Goal: Task Accomplishment & Management: Manage account settings

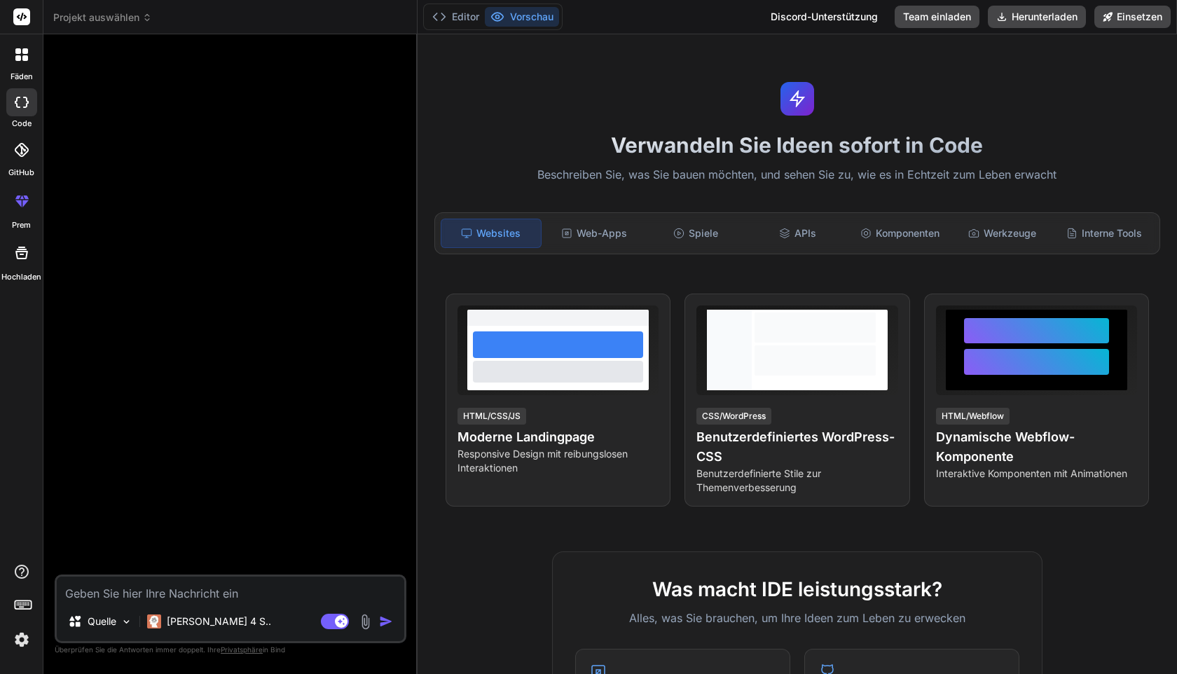
click at [20, 638] on img at bounding box center [22, 640] width 24 height 24
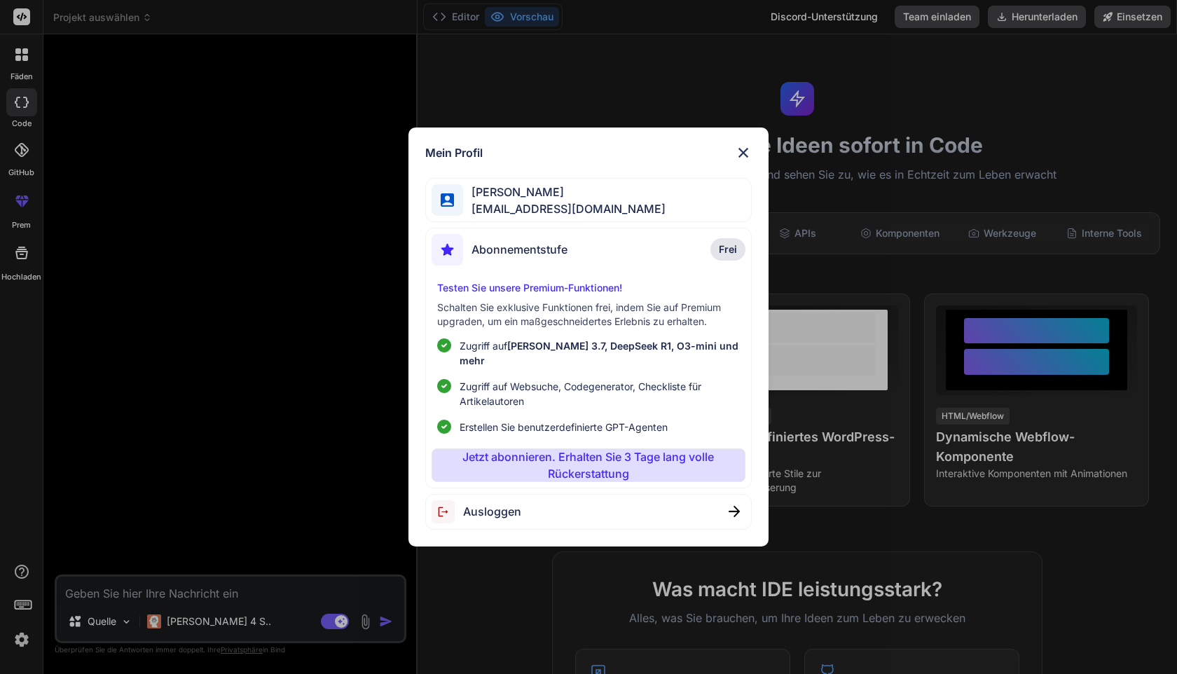
type textarea "x"
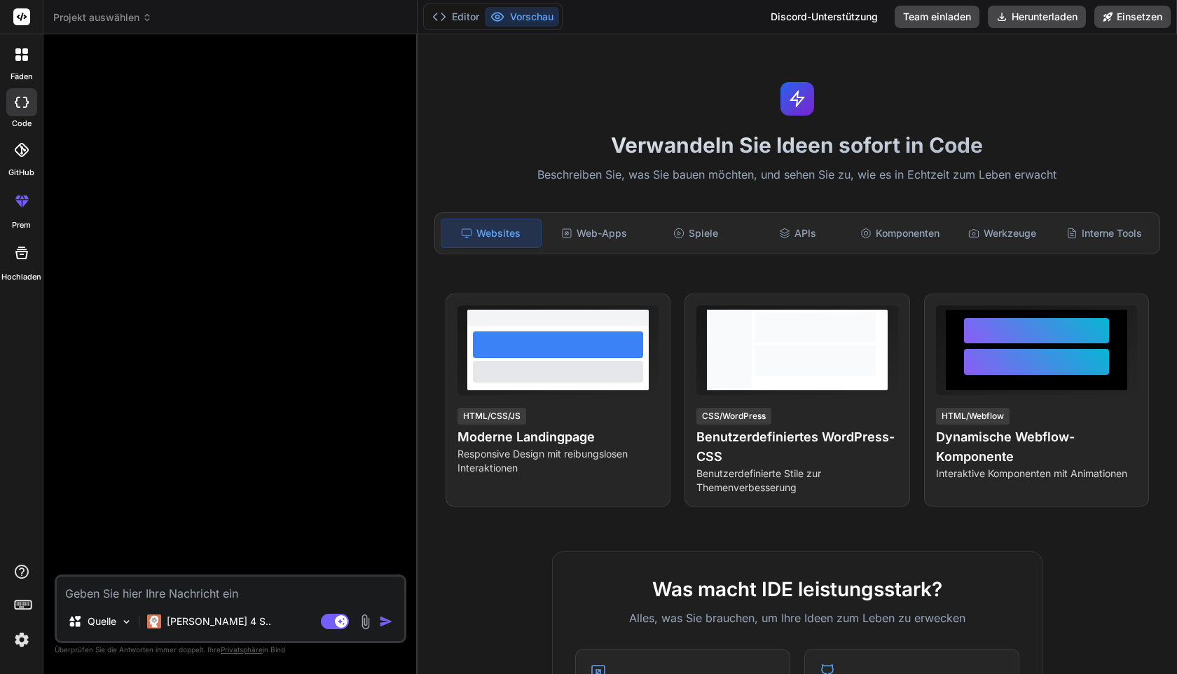
click at [23, 635] on img at bounding box center [22, 640] width 24 height 24
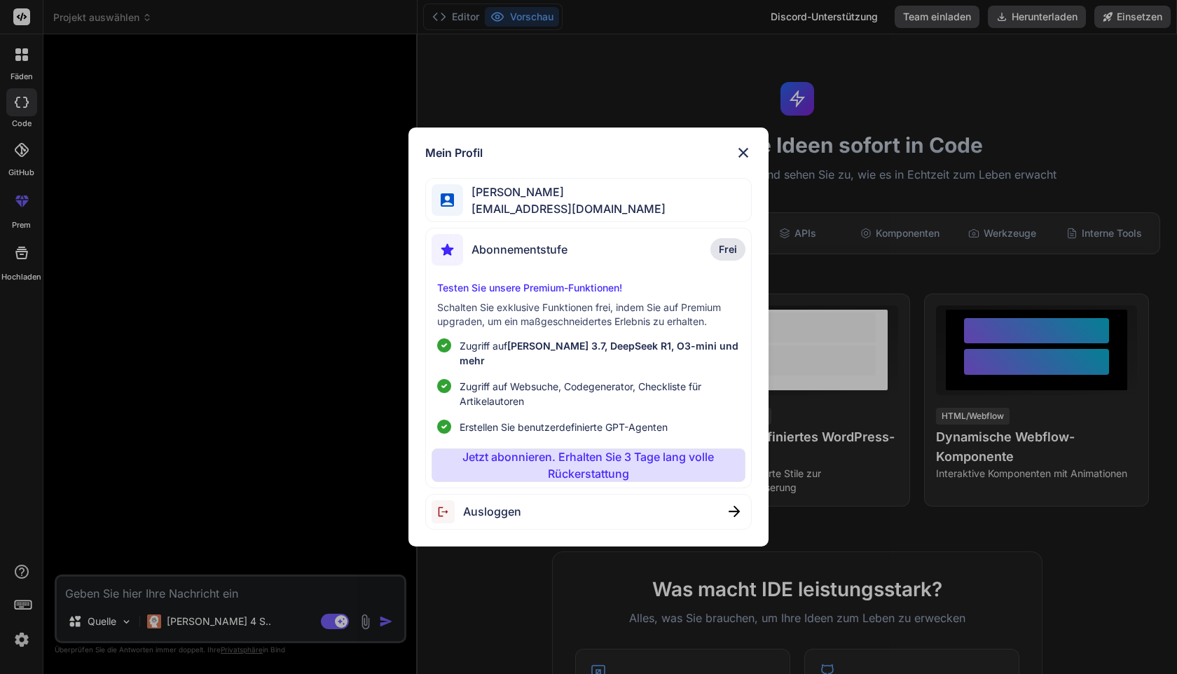
click at [748, 158] on img at bounding box center [743, 152] width 17 height 17
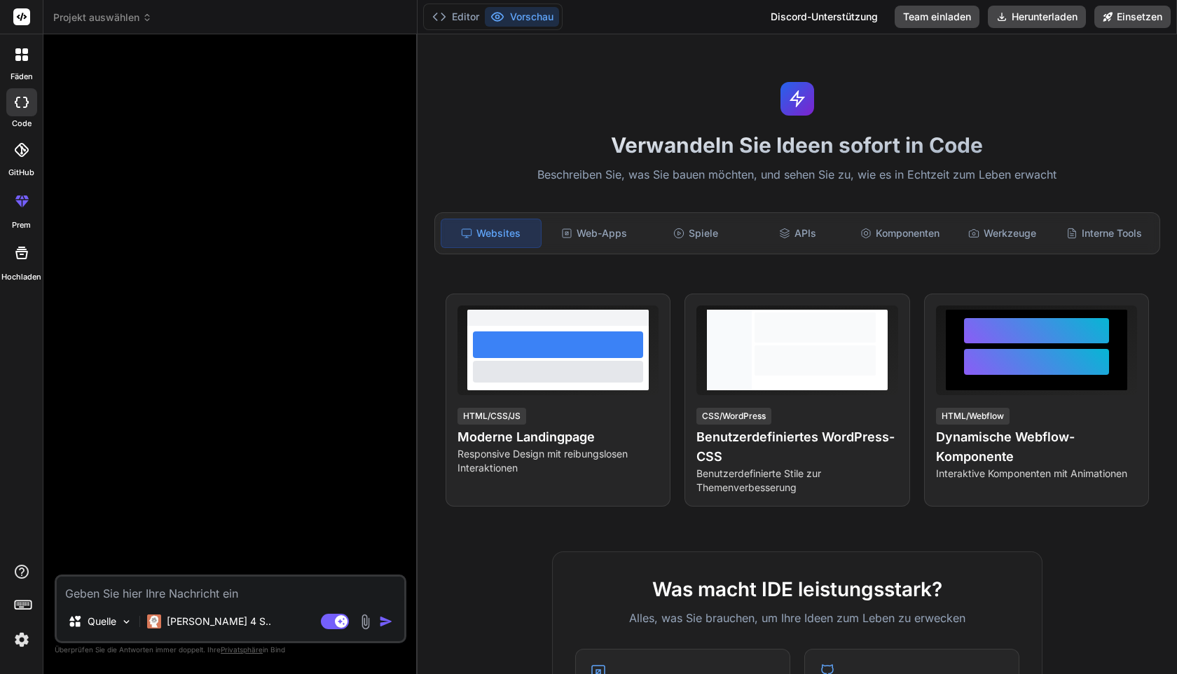
click at [25, 648] on img at bounding box center [22, 640] width 24 height 24
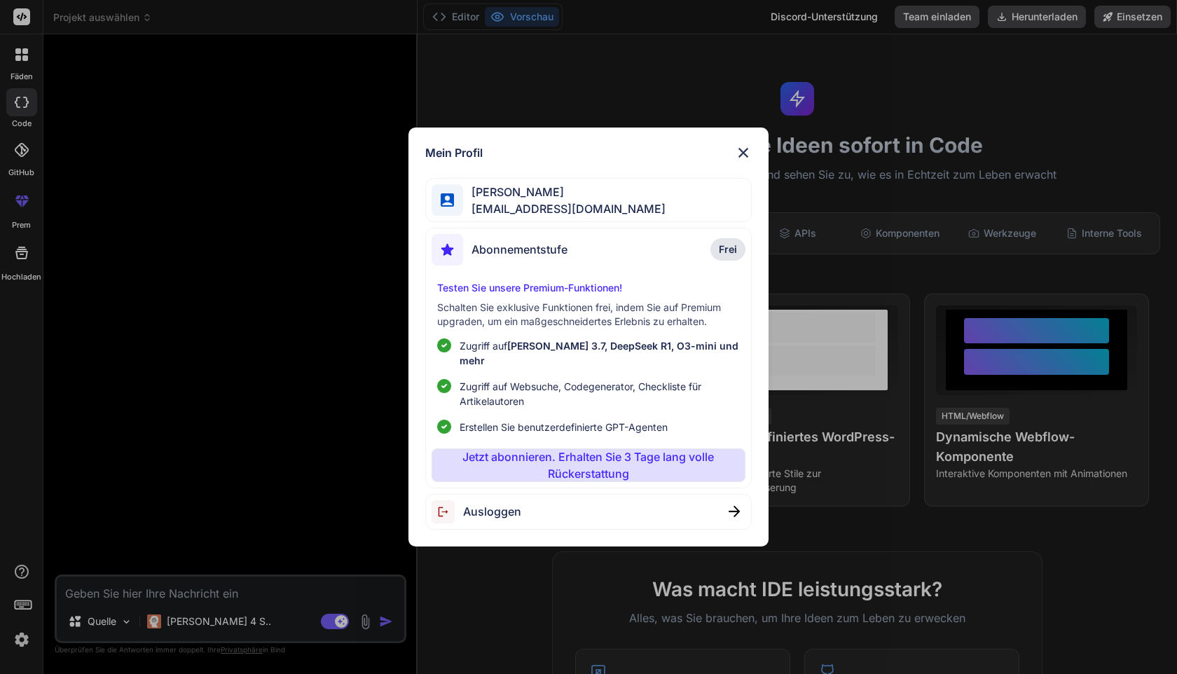
click at [575, 512] on div "Ausloggen" at bounding box center [588, 512] width 326 height 36
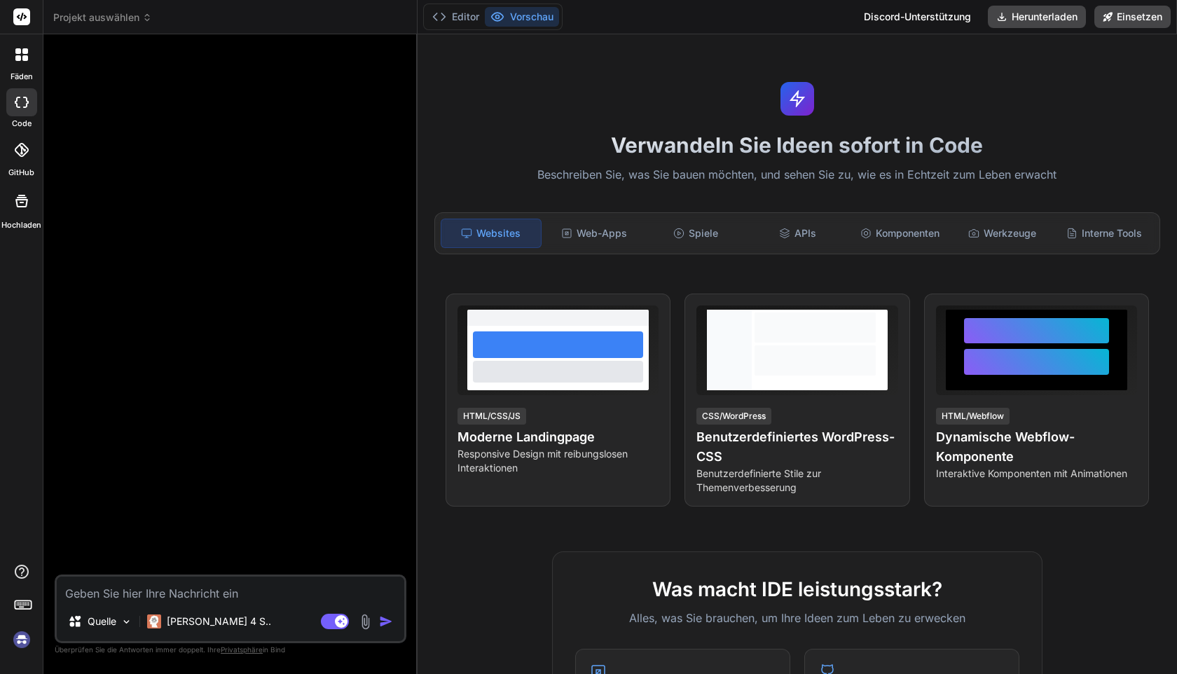
click at [18, 643] on img at bounding box center [22, 640] width 24 height 24
click at [22, 631] on img at bounding box center [22, 640] width 24 height 24
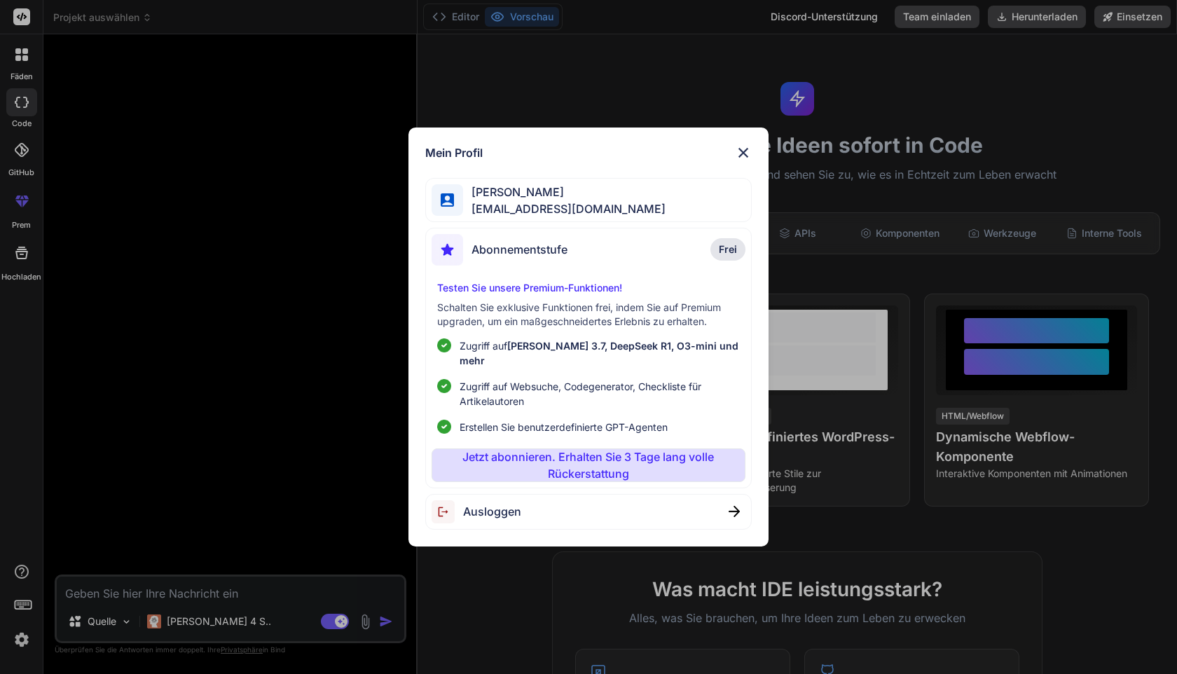
click at [626, 518] on div "Ausloggen" at bounding box center [588, 512] width 326 height 36
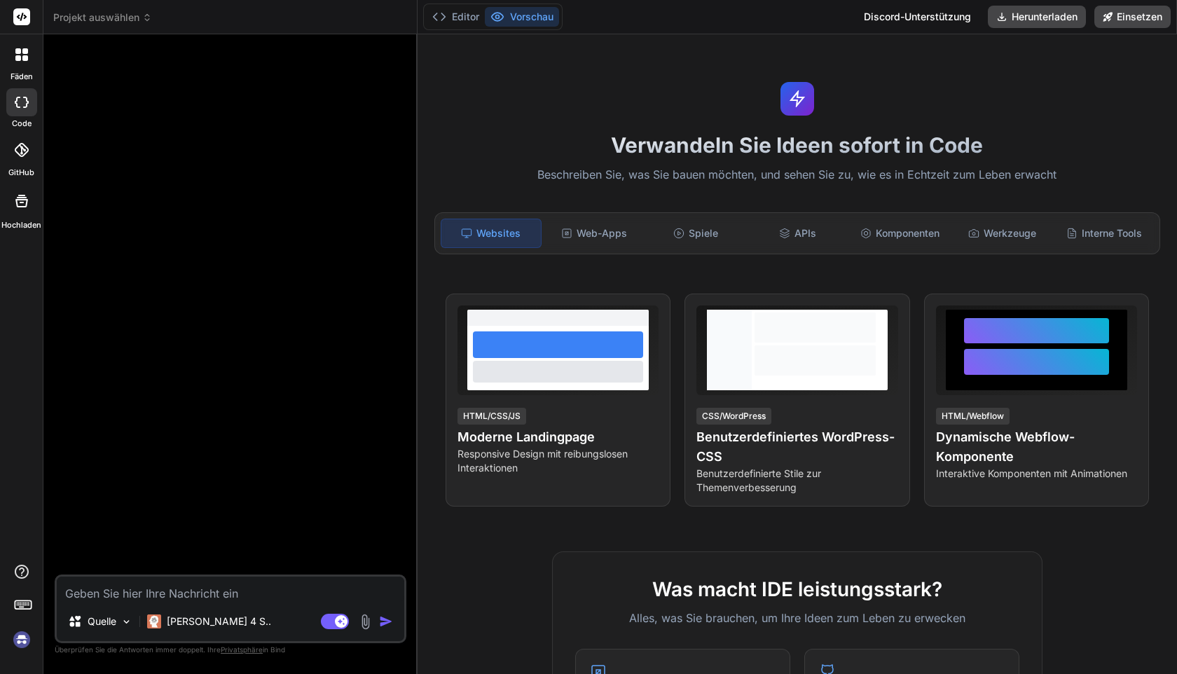
scroll to position [13, 0]
click at [18, 644] on img at bounding box center [22, 640] width 24 height 24
click at [18, 649] on img at bounding box center [22, 640] width 24 height 24
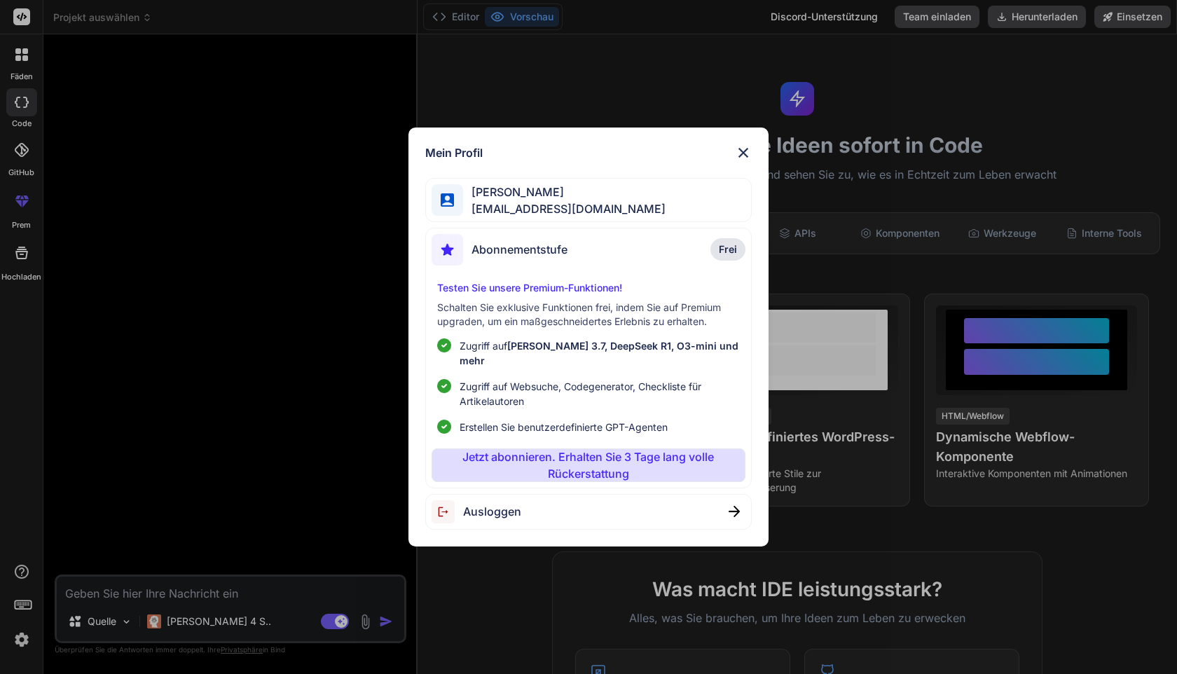
click at [486, 503] on span "Ausloggen" at bounding box center [492, 511] width 58 height 17
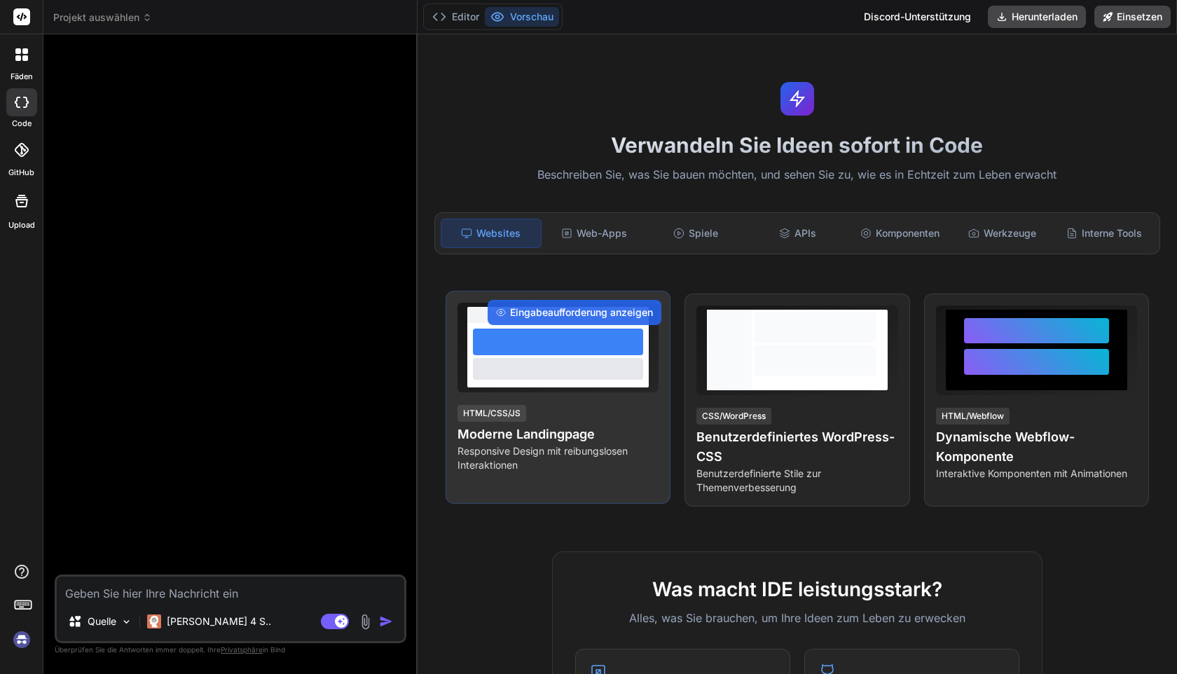
type textarea "x"
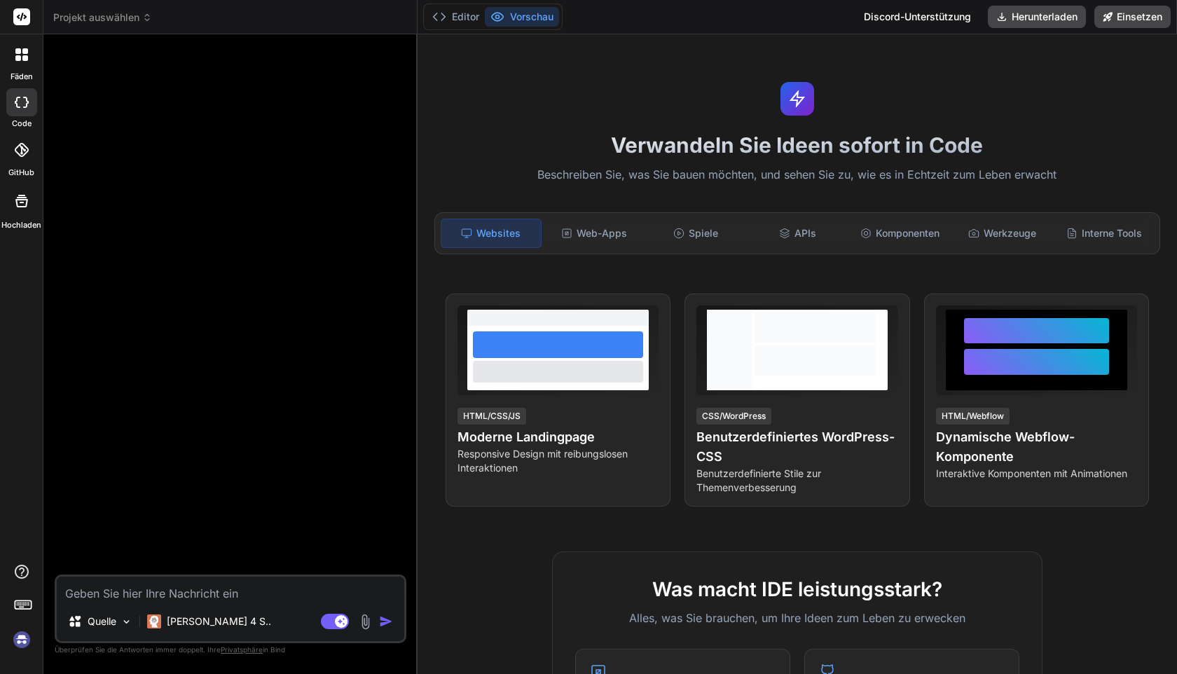
click at [25, 650] on img at bounding box center [22, 640] width 24 height 24
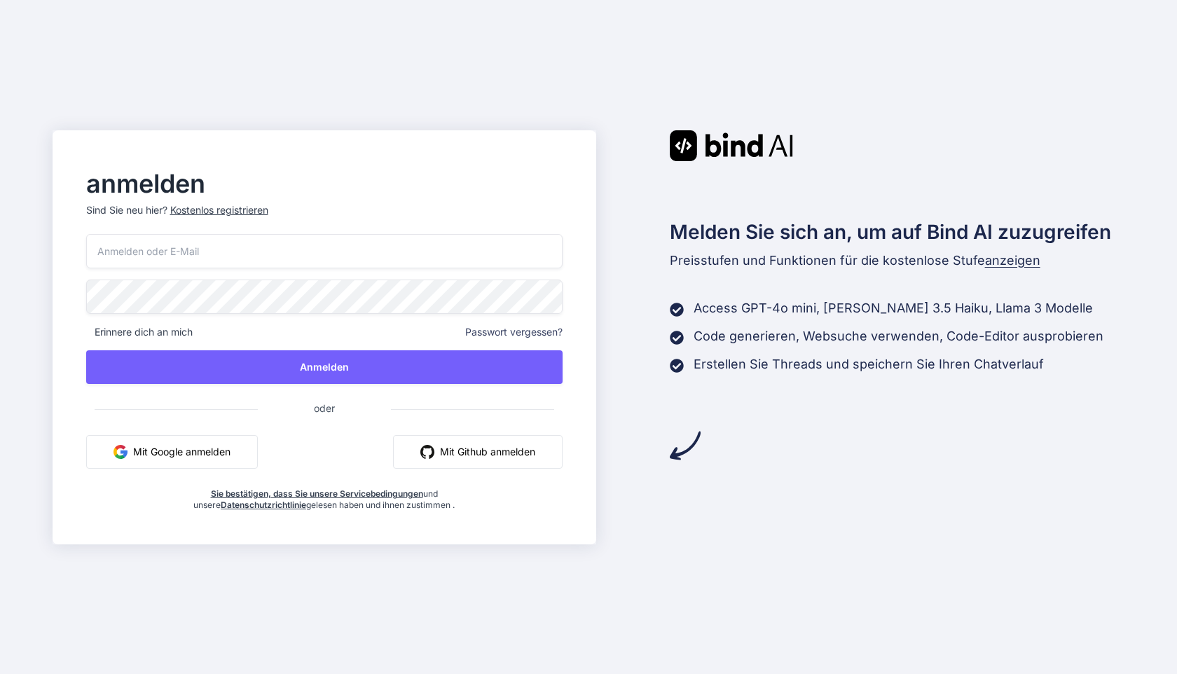
click at [206, 453] on font "Mit Google anmelden" at bounding box center [181, 452] width 97 height 12
click at [179, 455] on font "Mit Google anmelden" at bounding box center [181, 452] width 97 height 12
click at [207, 449] on font "Mit Google anmelden" at bounding box center [181, 452] width 97 height 12
click at [282, 243] on input "email" at bounding box center [324, 251] width 477 height 34
type input "flow"
